Goal: Transaction & Acquisition: Register for event/course

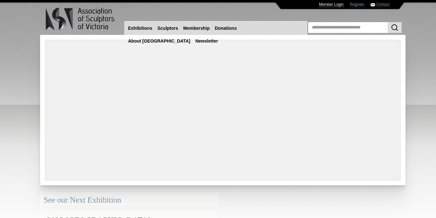
click at [333, 5] on link "Member Login" at bounding box center [331, 4] width 25 height 5
click at [197, 27] on link "Membership" at bounding box center [196, 28] width 31 height 12
click at [324, 4] on link "Member Login" at bounding box center [331, 4] width 25 height 5
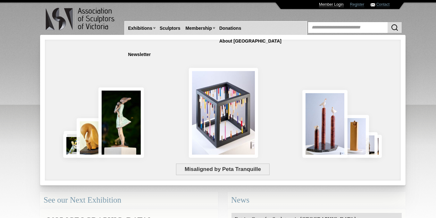
click at [325, 4] on link "Member Login" at bounding box center [331, 4] width 25 height 5
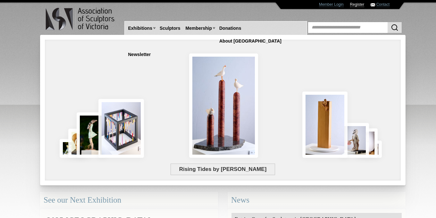
click at [356, 5] on link "Register" at bounding box center [357, 4] width 14 height 5
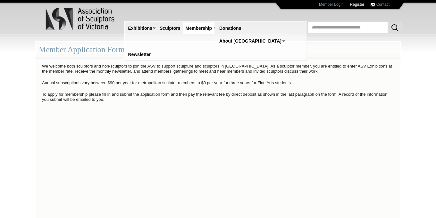
click at [359, 4] on link "Register" at bounding box center [357, 4] width 14 height 5
click at [383, 4] on link "Contact" at bounding box center [382, 4] width 13 height 5
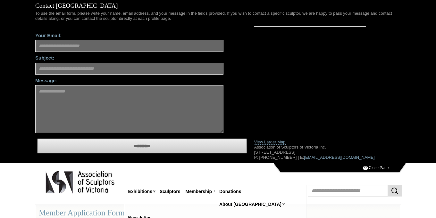
scroll to position [5, 0]
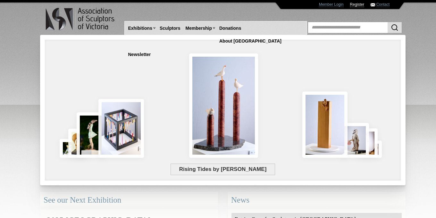
click at [358, 5] on link "Register" at bounding box center [357, 4] width 14 height 5
